Goal: Information Seeking & Learning: Learn about a topic

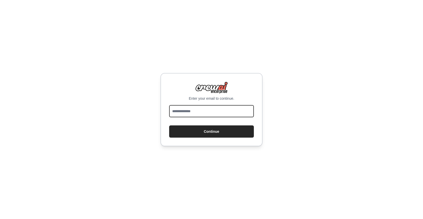
click at [196, 111] on input "email" at bounding box center [211, 111] width 85 height 12
type input "**********"
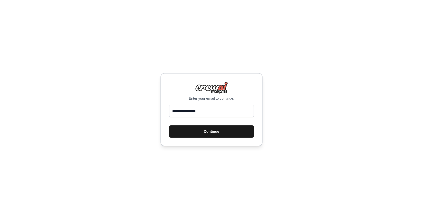
click at [216, 132] on button "Continue" at bounding box center [211, 132] width 85 height 12
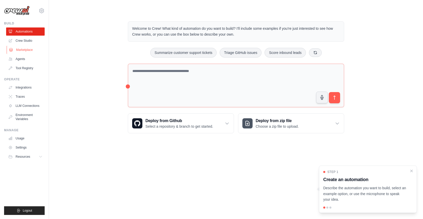
click at [18, 47] on link "Marketplace" at bounding box center [26, 50] width 38 height 8
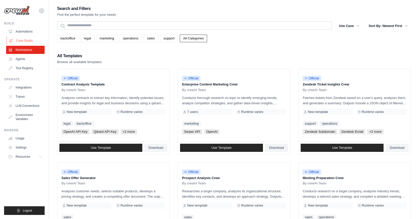
click at [20, 40] on link "Crew Studio" at bounding box center [26, 41] width 38 height 8
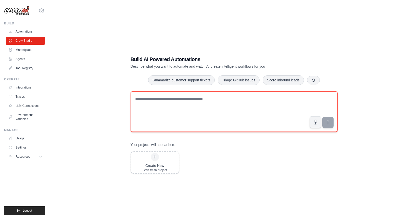
click at [175, 99] on textarea at bounding box center [233, 111] width 207 height 41
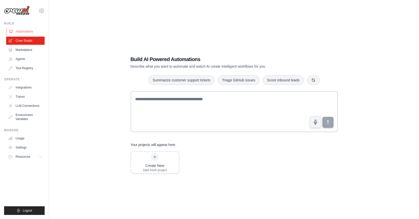
click at [25, 31] on link "Automations" at bounding box center [26, 32] width 38 height 8
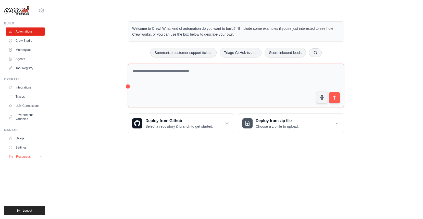
click at [38, 157] on button "Resources" at bounding box center [26, 157] width 38 height 8
click at [30, 188] on link "Video Tutorials" at bounding box center [27, 190] width 35 height 7
click at [73, 36] on div "Welcome to Crew! What kind of automation do you want to build? I'll include som…" at bounding box center [235, 77] width 357 height 128
click at [22, 40] on link "Crew Studio" at bounding box center [26, 41] width 38 height 8
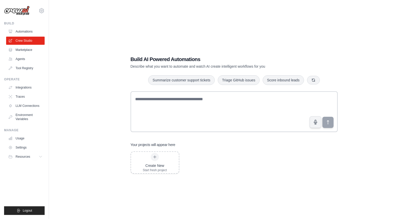
click at [78, 45] on div "Build AI Powered Automations Describe what you want to automate and watch AI cr…" at bounding box center [233, 114] width 353 height 219
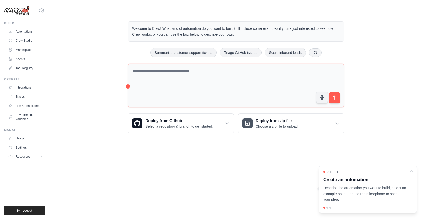
click at [89, 48] on div "Welcome to Crew! What kind of automation do you want to build? I'll include som…" at bounding box center [235, 77] width 357 height 128
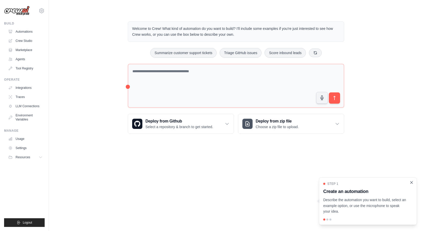
click at [411, 184] on icon "Close walkthrough" at bounding box center [411, 182] width 5 height 5
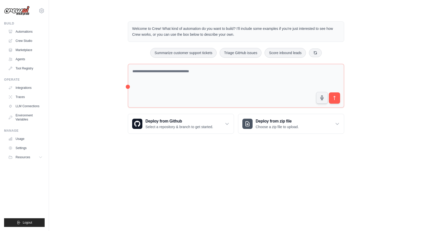
click at [46, 176] on div "[EMAIL_ADDRESS][DOMAIN_NAME] Settings Build Automations Crew Studio Marketplace" at bounding box center [24, 115] width 49 height 231
click at [23, 156] on span "Resources" at bounding box center [23, 157] width 15 height 4
